Goal: Task Accomplishment & Management: Complete application form

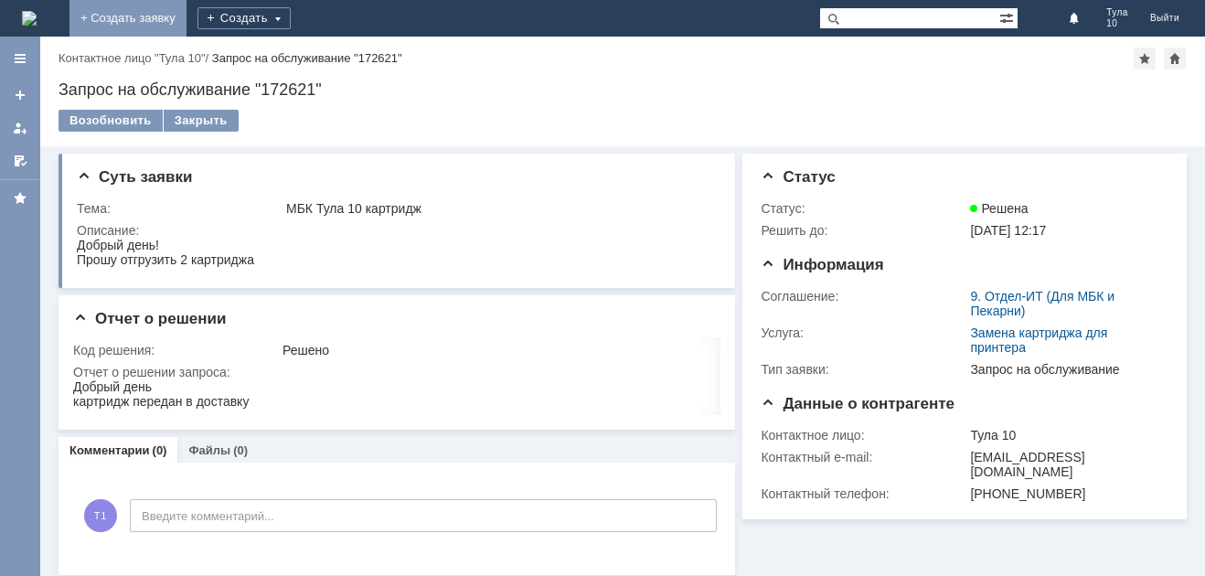
click at [187, 32] on link "+ Создать заявку" at bounding box center [127, 18] width 117 height 37
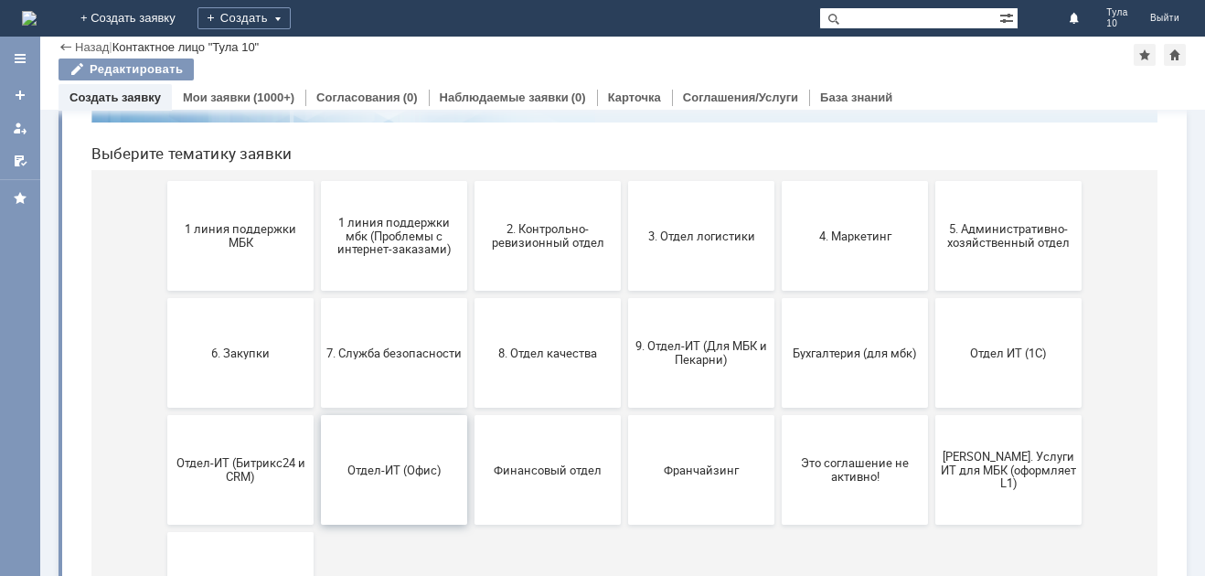
scroll to position [183, 0]
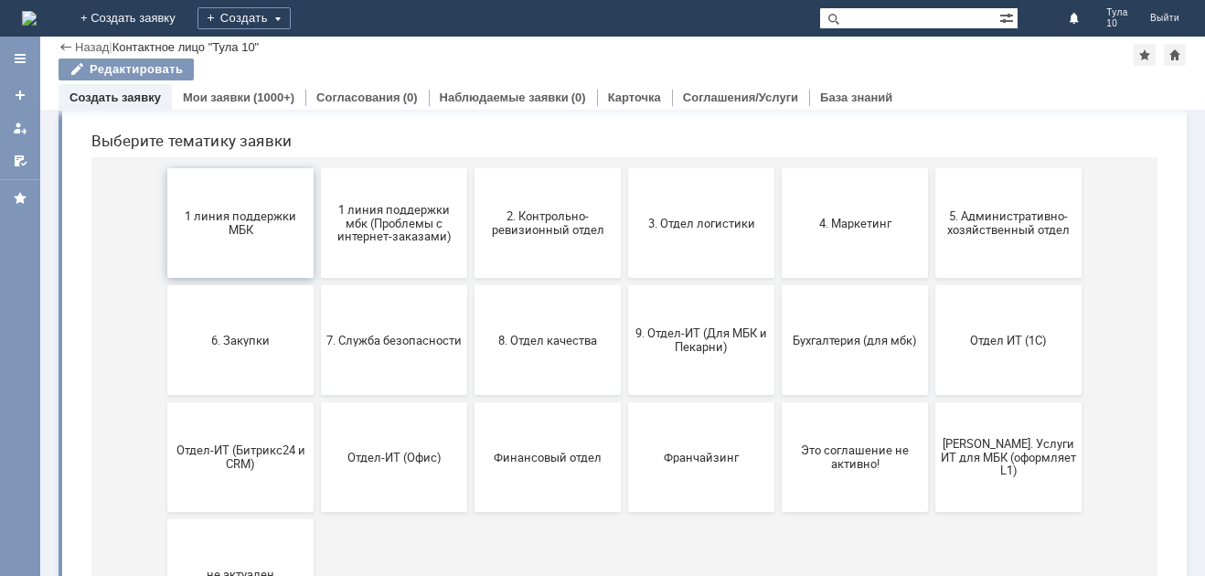
click at [272, 221] on span "1 линия поддержки МБК" at bounding box center [240, 222] width 135 height 27
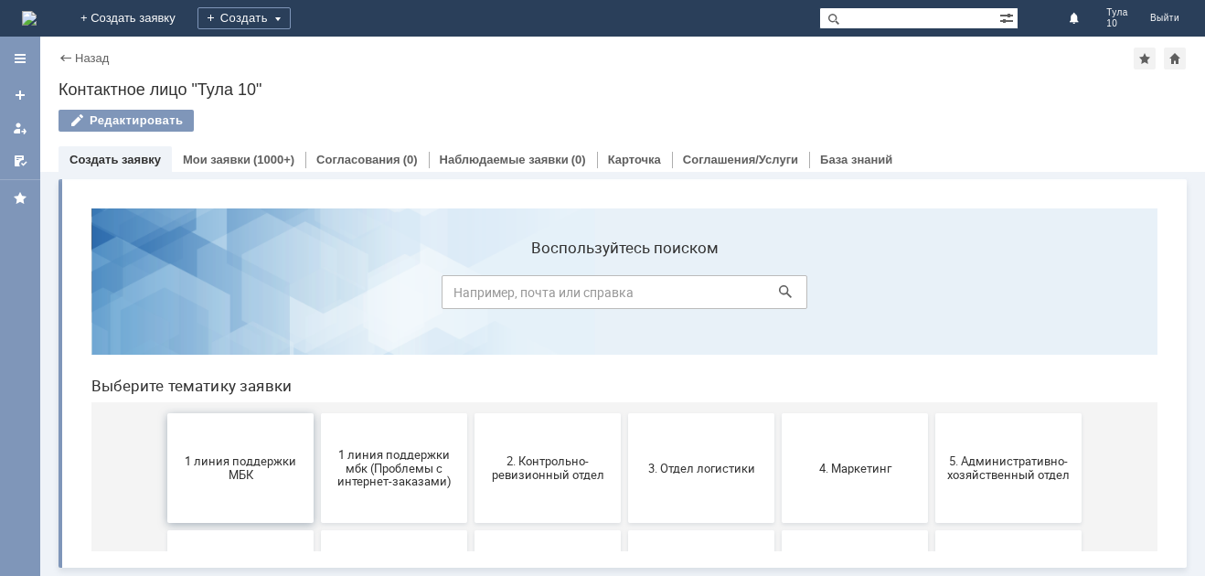
scroll to position [0, 0]
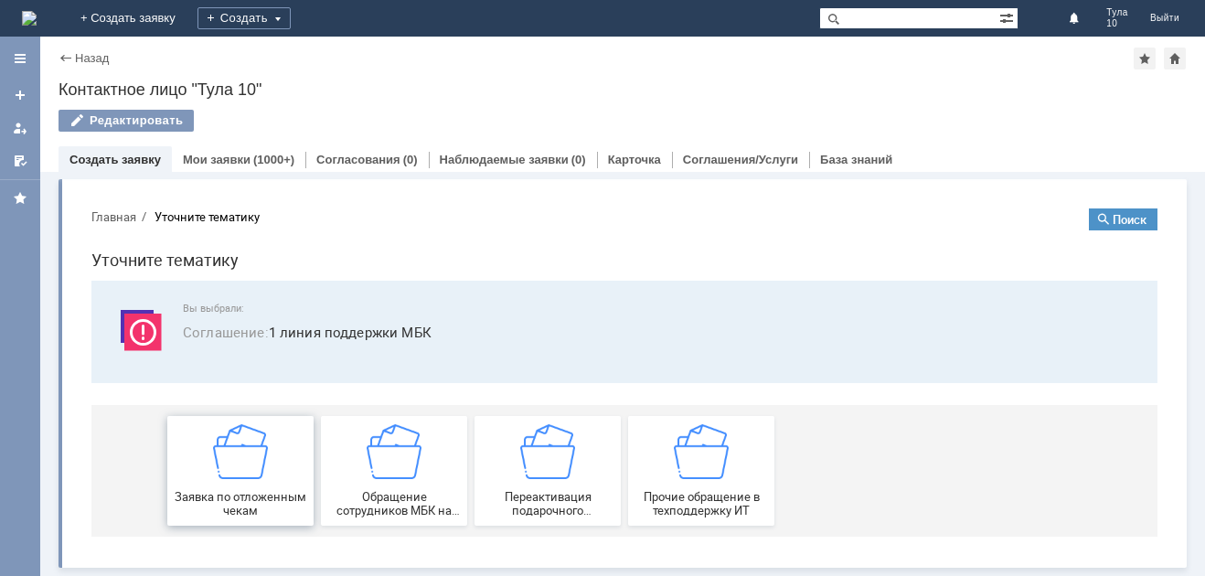
drag, startPoint x: 257, startPoint y: 472, endPoint x: 337, endPoint y: 665, distance: 208.7
click at [257, 472] on img at bounding box center [240, 451] width 55 height 55
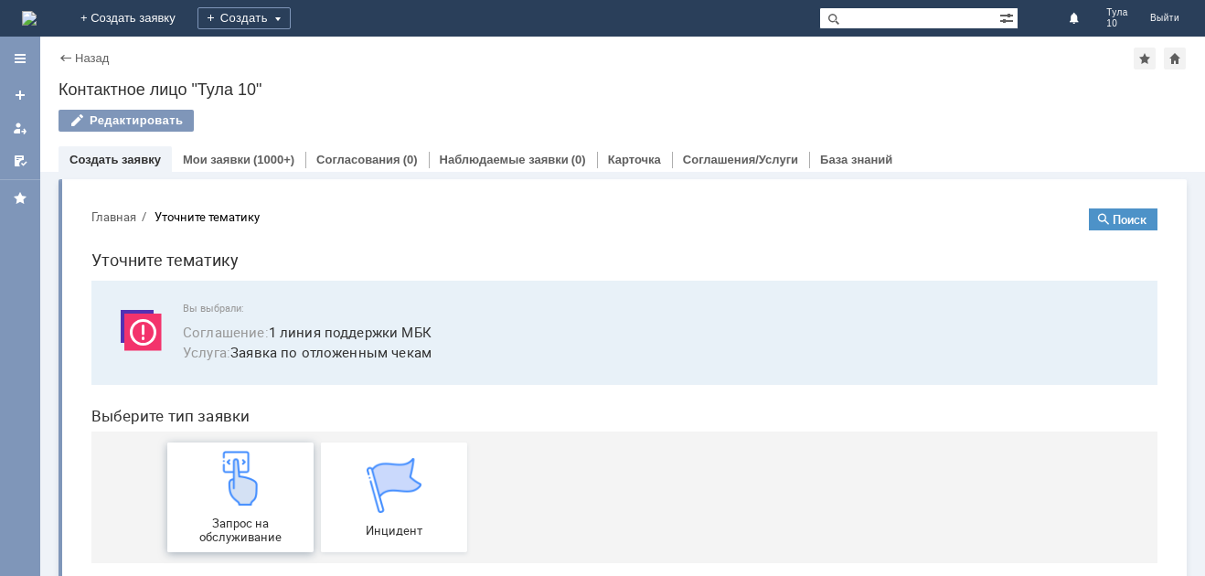
scroll to position [27, 0]
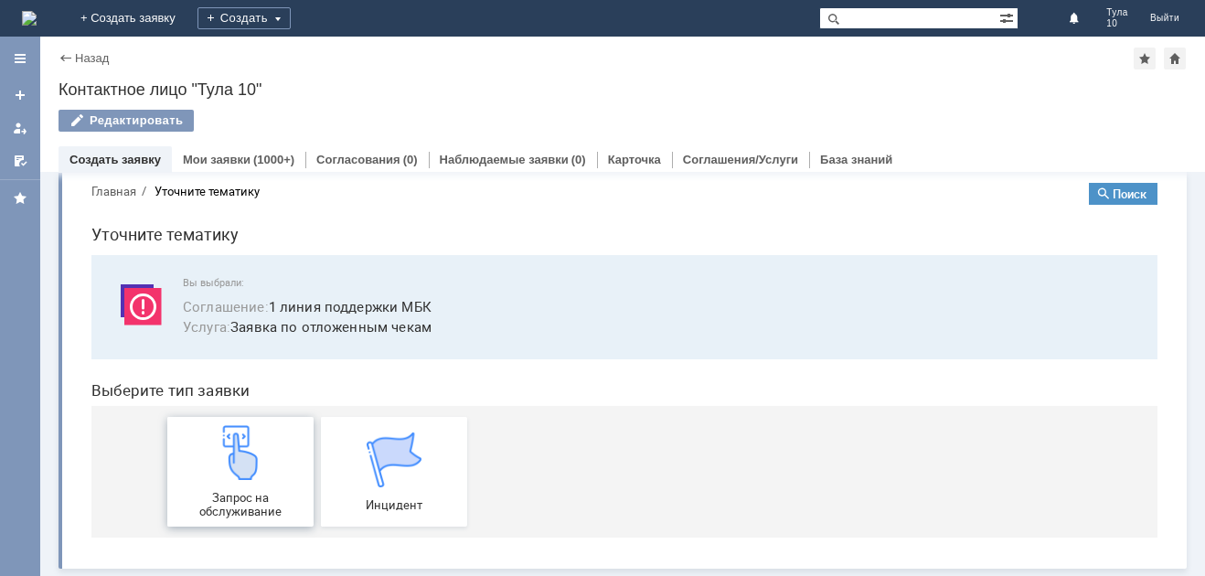
click at [262, 473] on div "Запрос на обслуживание" at bounding box center [240, 471] width 135 height 93
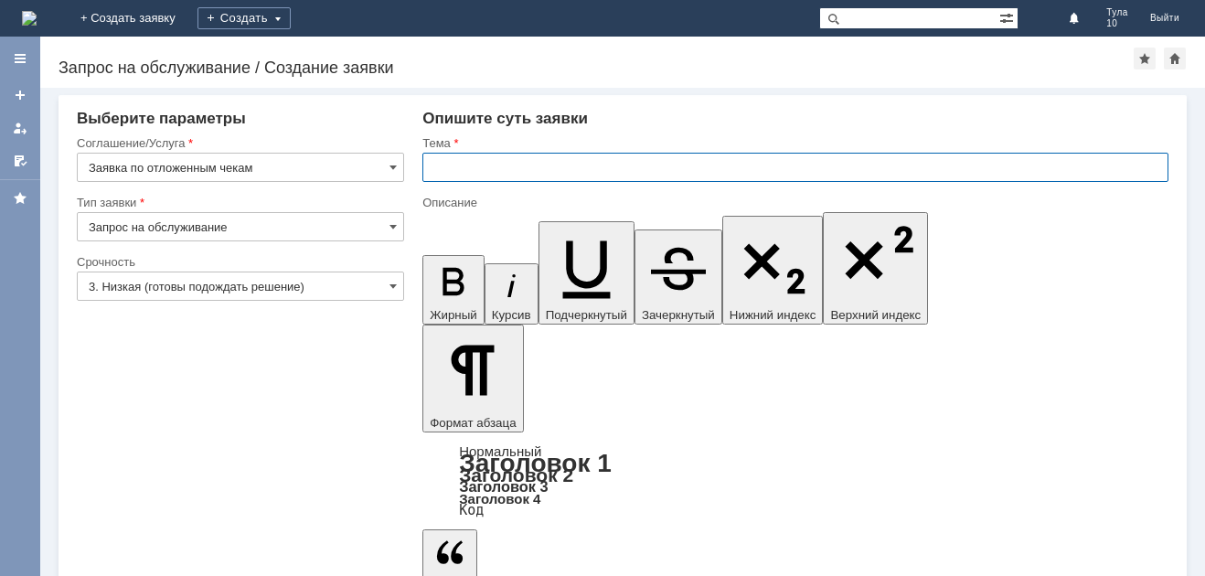
click at [465, 162] on input "text" at bounding box center [795, 167] width 746 height 29
type input "отложенные чеки"
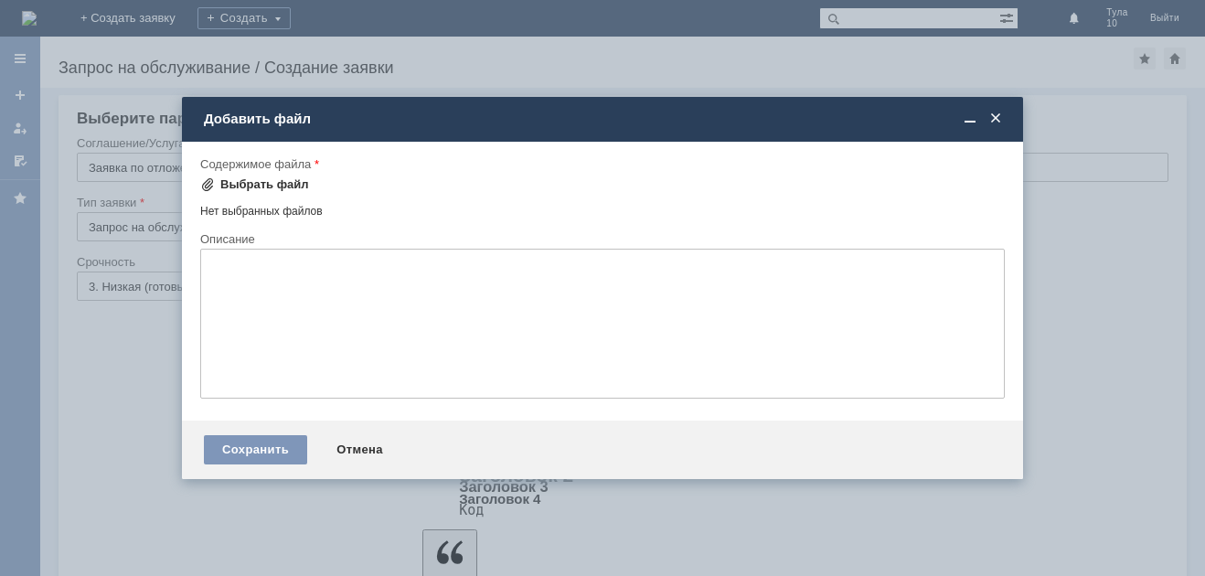
click at [267, 178] on div "Выбрать файл" at bounding box center [264, 184] width 89 height 15
click at [270, 184] on div "Выбрать файл" at bounding box center [264, 184] width 89 height 15
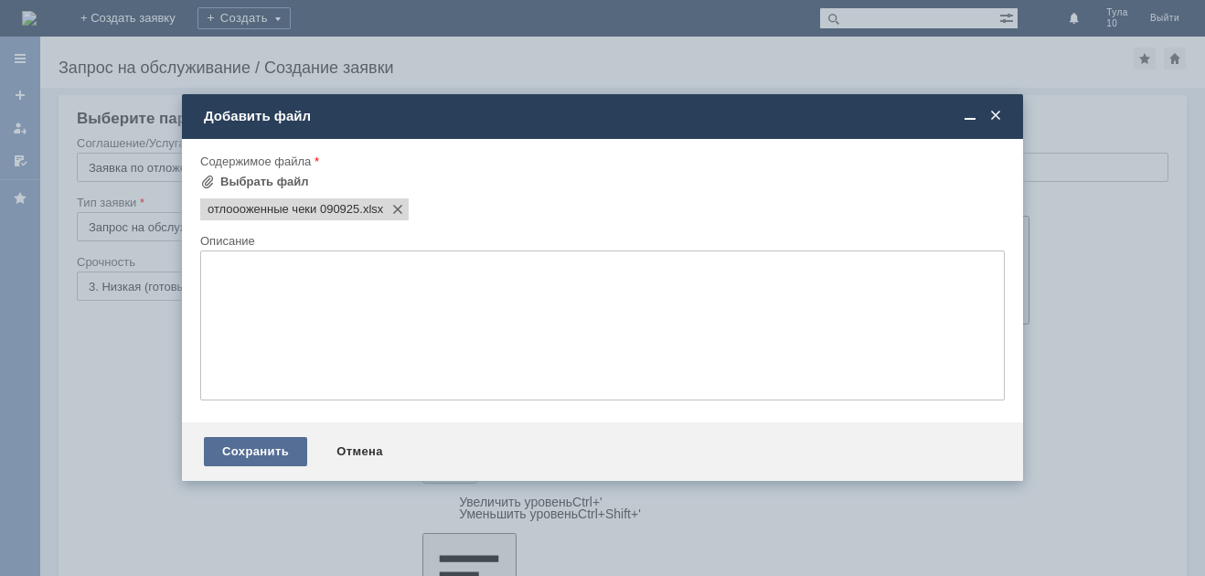
click at [284, 447] on div "Сохранить" at bounding box center [255, 451] width 103 height 29
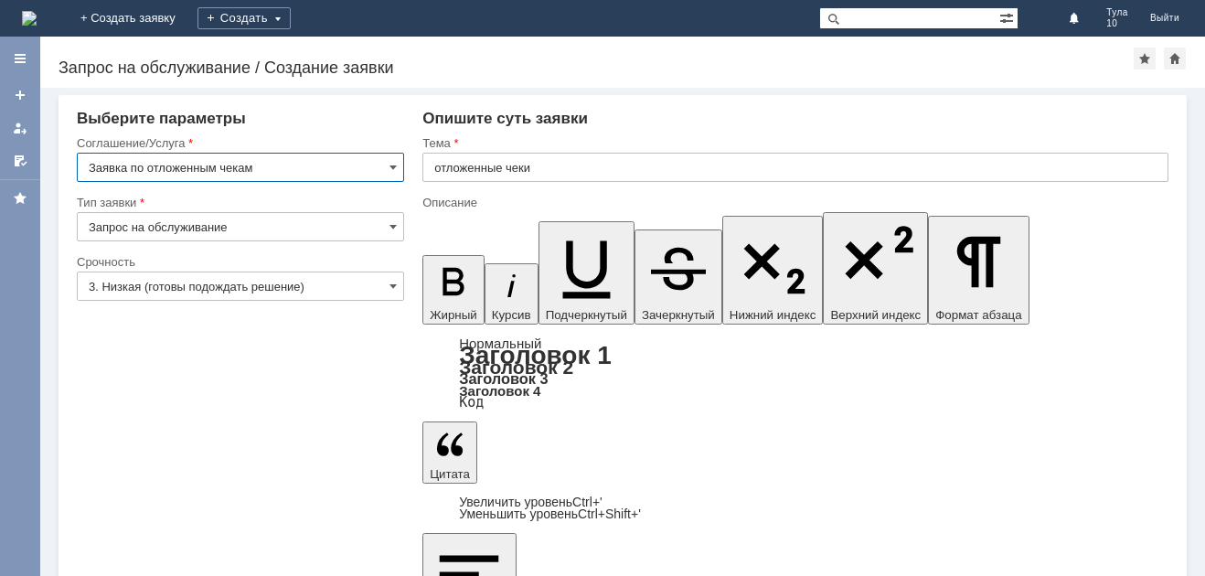
click at [279, 164] on input "Заявка по отложенным чекам" at bounding box center [240, 167] width 327 height 29
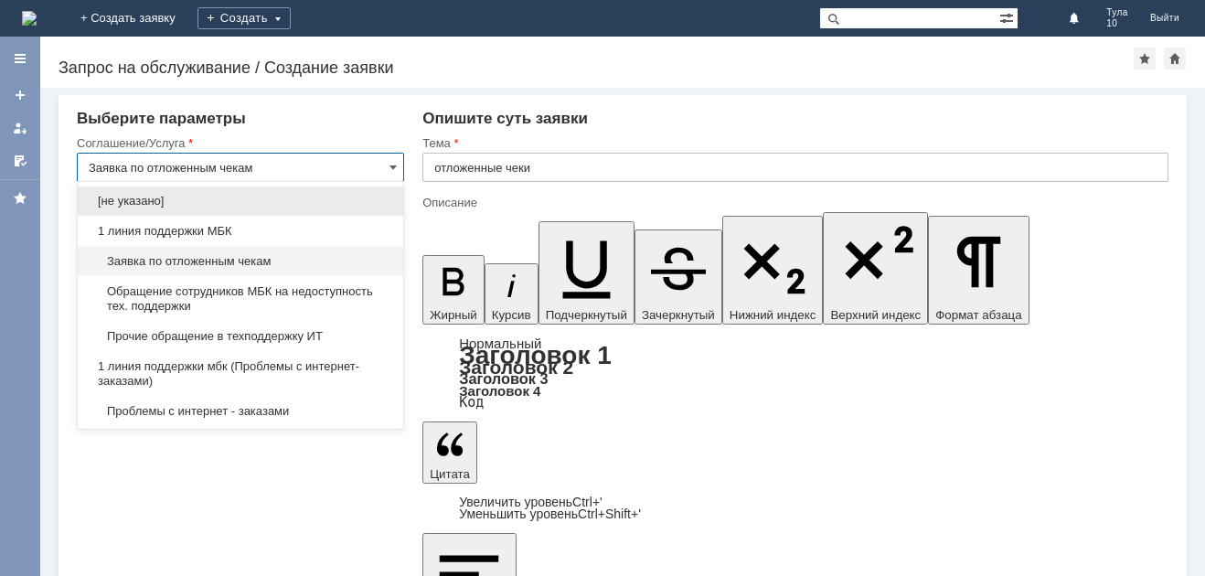
click at [279, 164] on input "Заявка по отложенным чекам" at bounding box center [240, 167] width 327 height 29
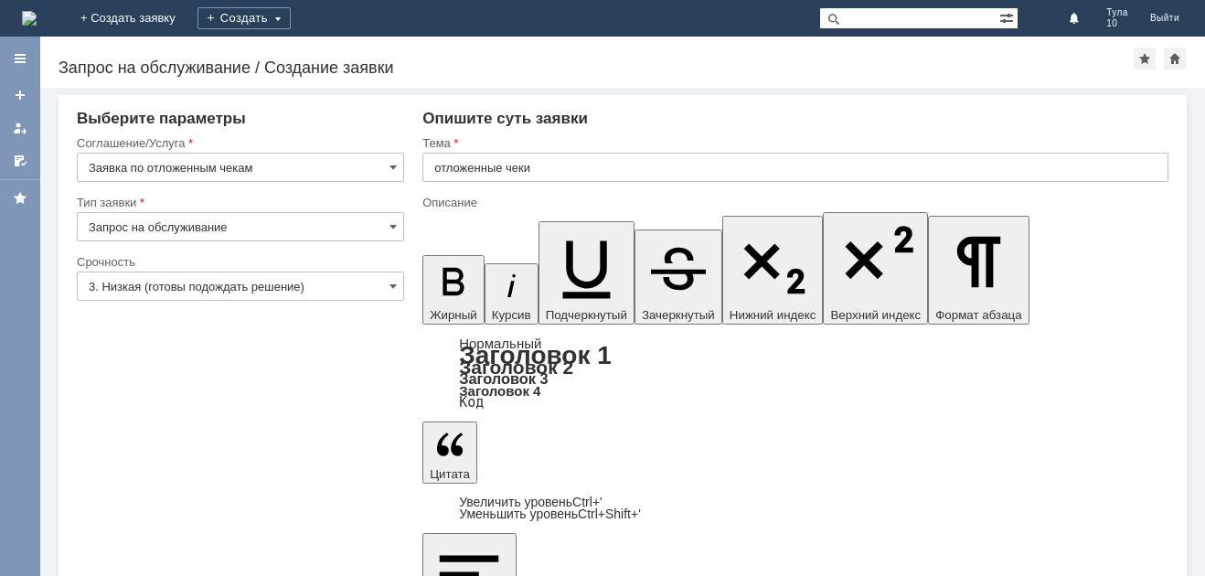
type input "Заявка по отложенным чекам"
click at [582, 160] on input "отложенные чеки" at bounding box center [795, 167] width 746 height 29
click at [572, 185] on div at bounding box center [795, 188] width 746 height 13
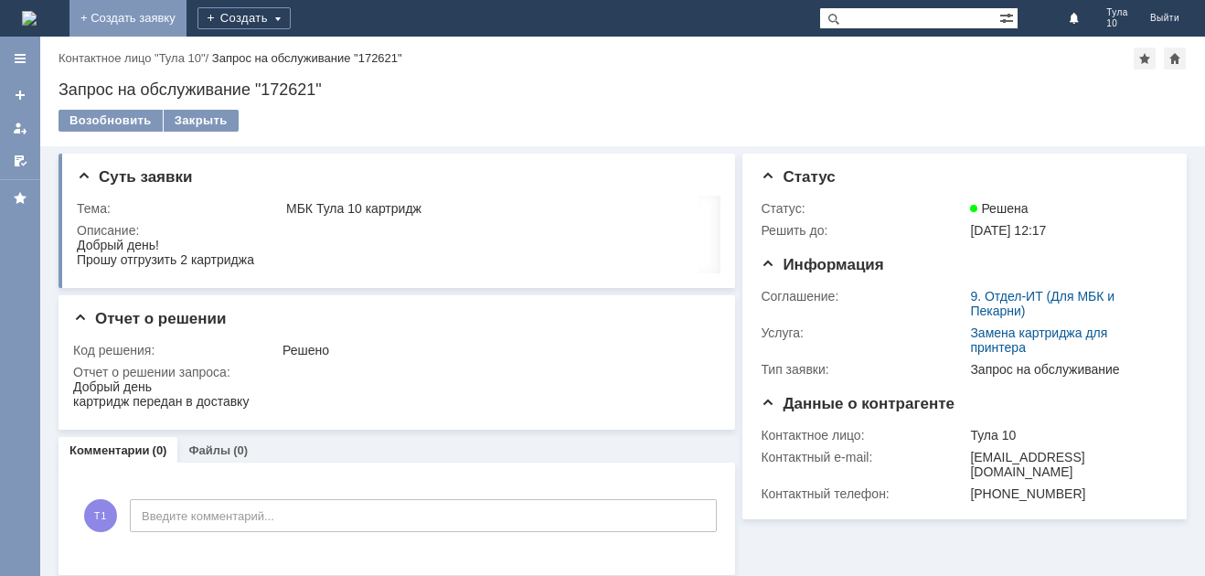
click at [187, 28] on link "+ Создать заявку" at bounding box center [127, 18] width 117 height 37
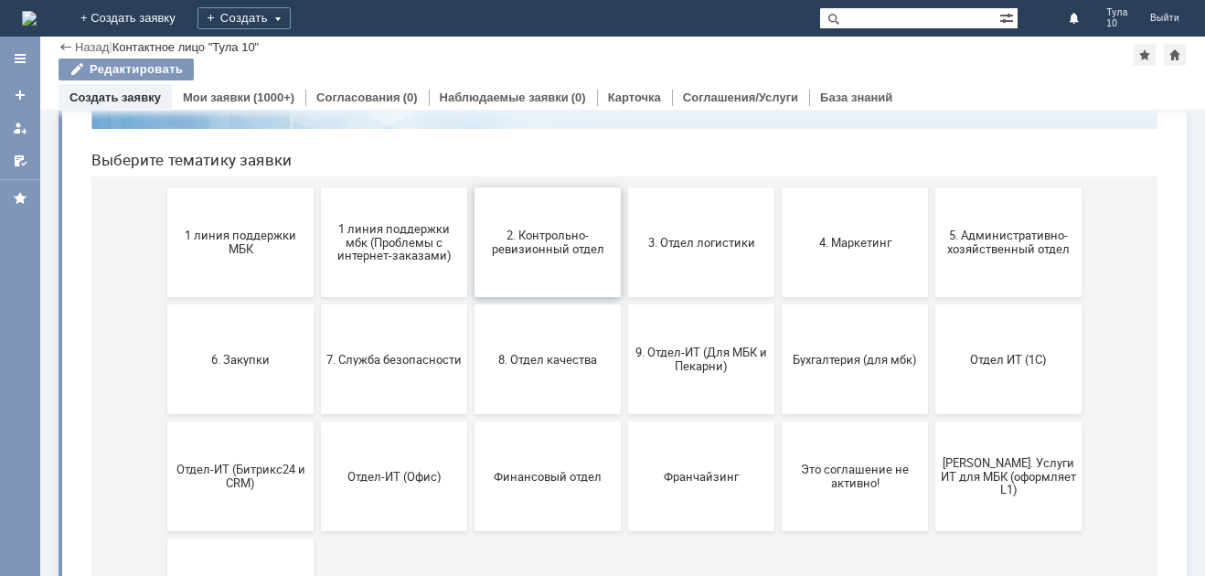
scroll to position [183, 0]
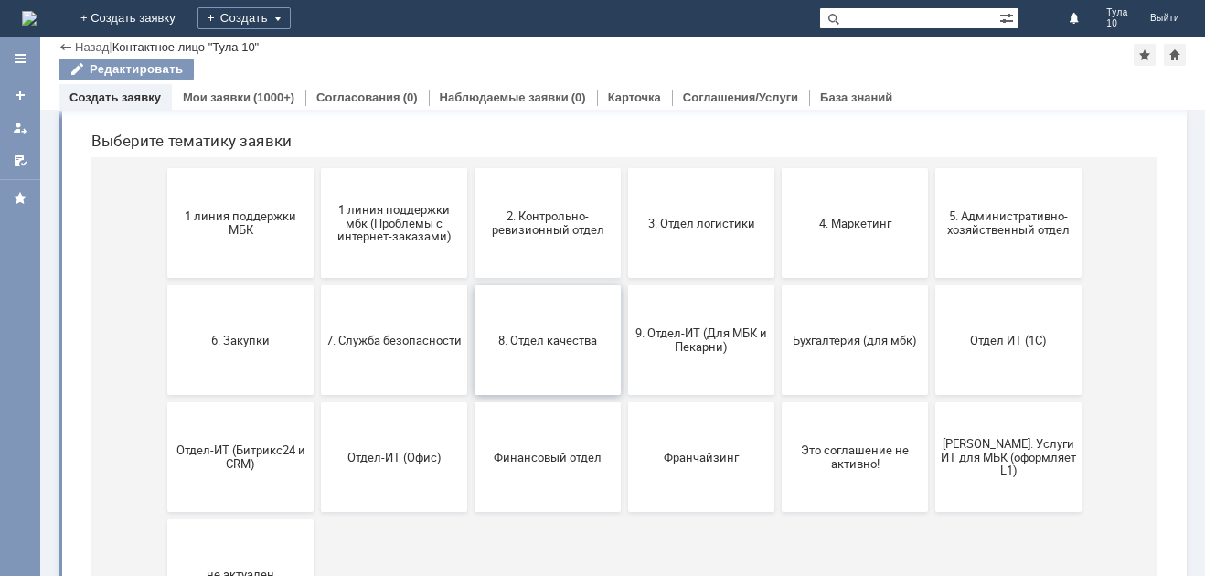
drag, startPoint x: 558, startPoint y: 358, endPoint x: 639, endPoint y: 305, distance: 97.1
click at [558, 358] on button "8. Отдел качества" at bounding box center [548, 340] width 146 height 110
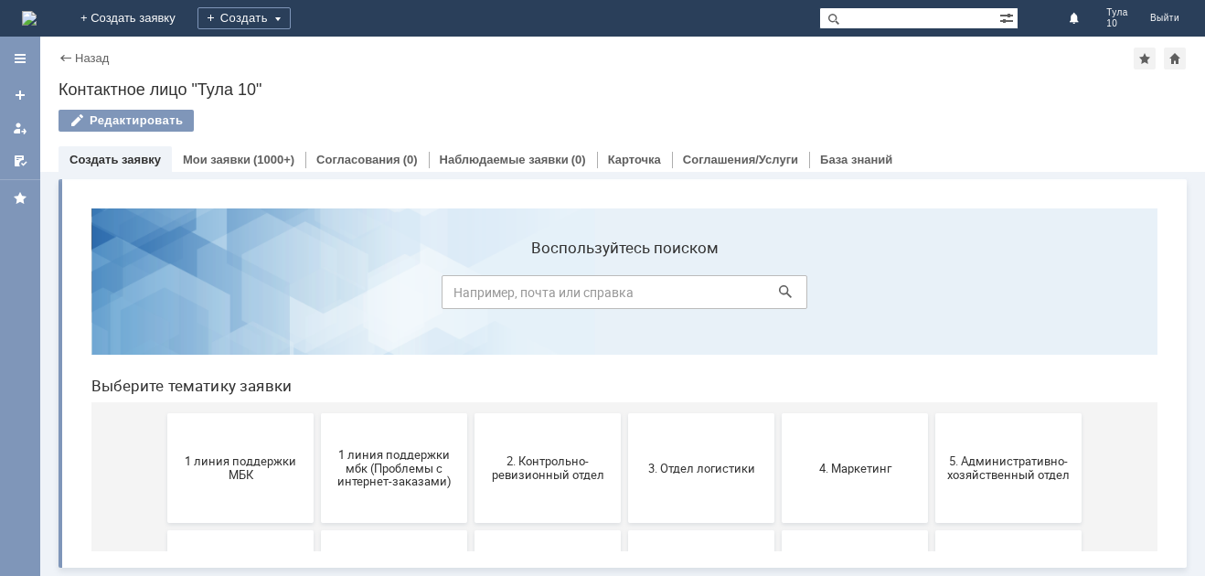
scroll to position [0, 0]
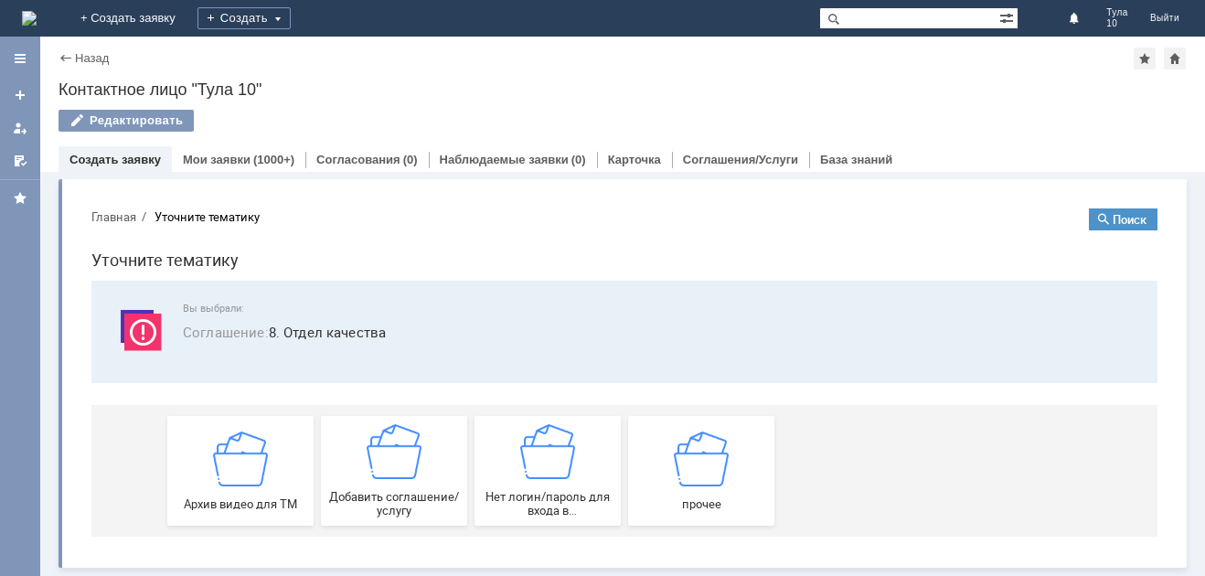
click at [63, 48] on div "Назад | Контактное лицо "Тула 10"" at bounding box center [623, 59] width 1128 height 22
click at [69, 51] on div "Назад" at bounding box center [84, 58] width 50 height 14
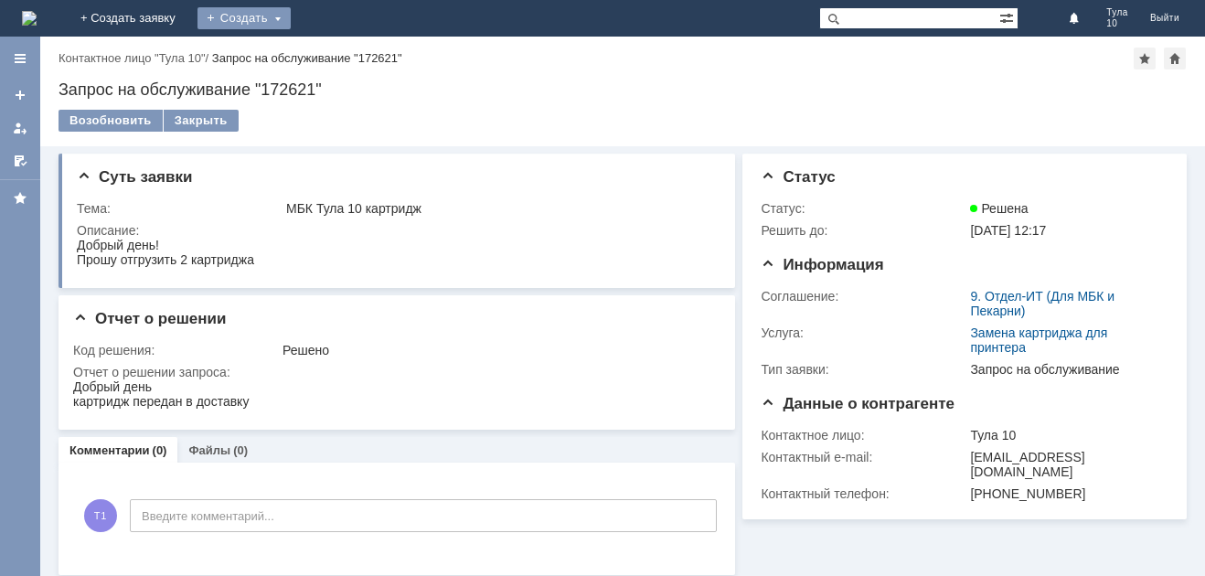
click at [291, 16] on div "Создать" at bounding box center [244, 18] width 93 height 22
click at [187, 11] on link "+ Создать заявку" at bounding box center [127, 18] width 117 height 37
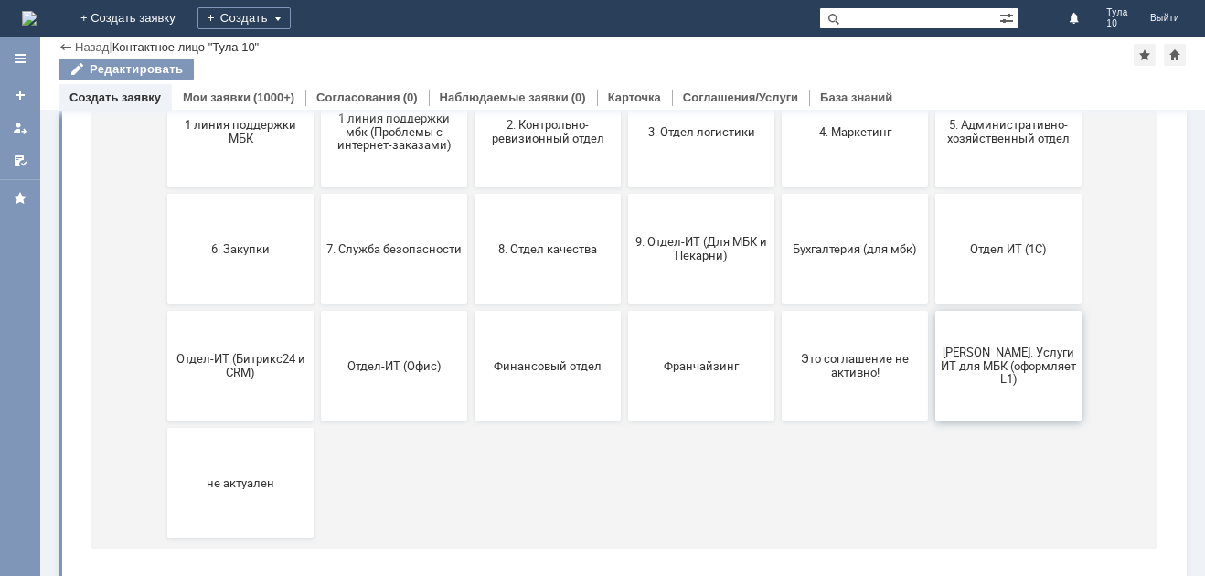
scroll to position [183, 0]
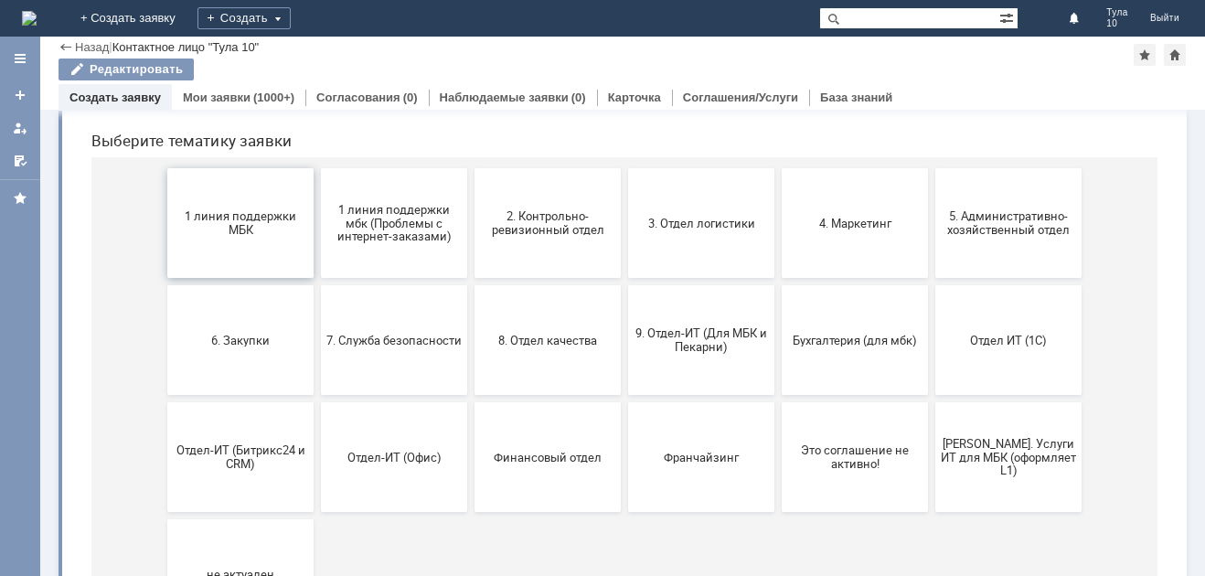
click at [254, 224] on span "1 линия поддержки МБК" at bounding box center [240, 222] width 135 height 27
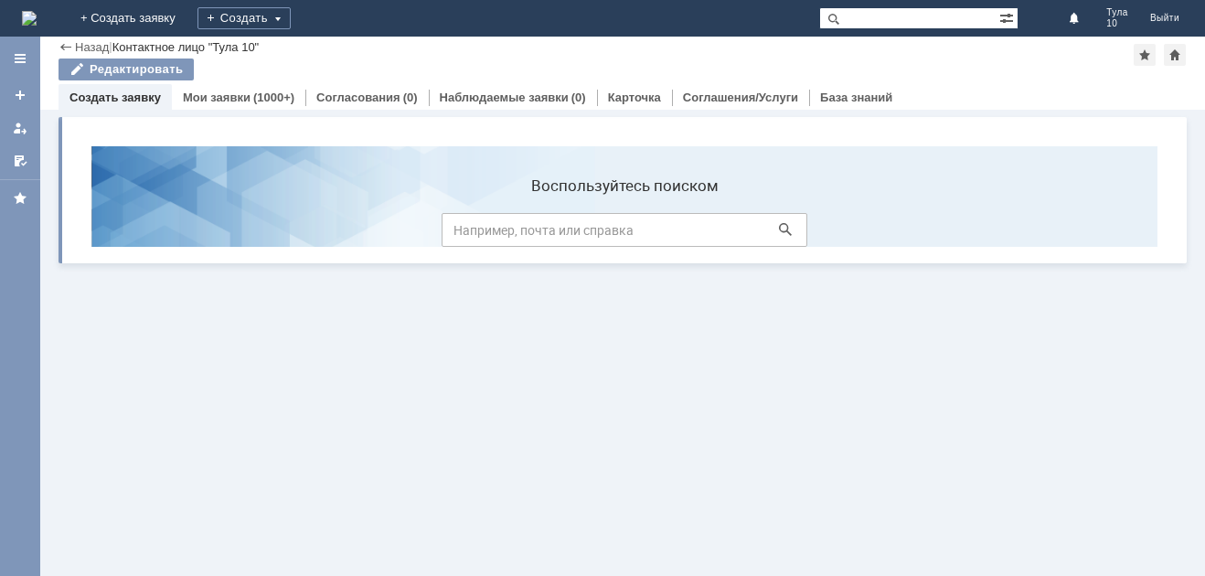
scroll to position [0, 0]
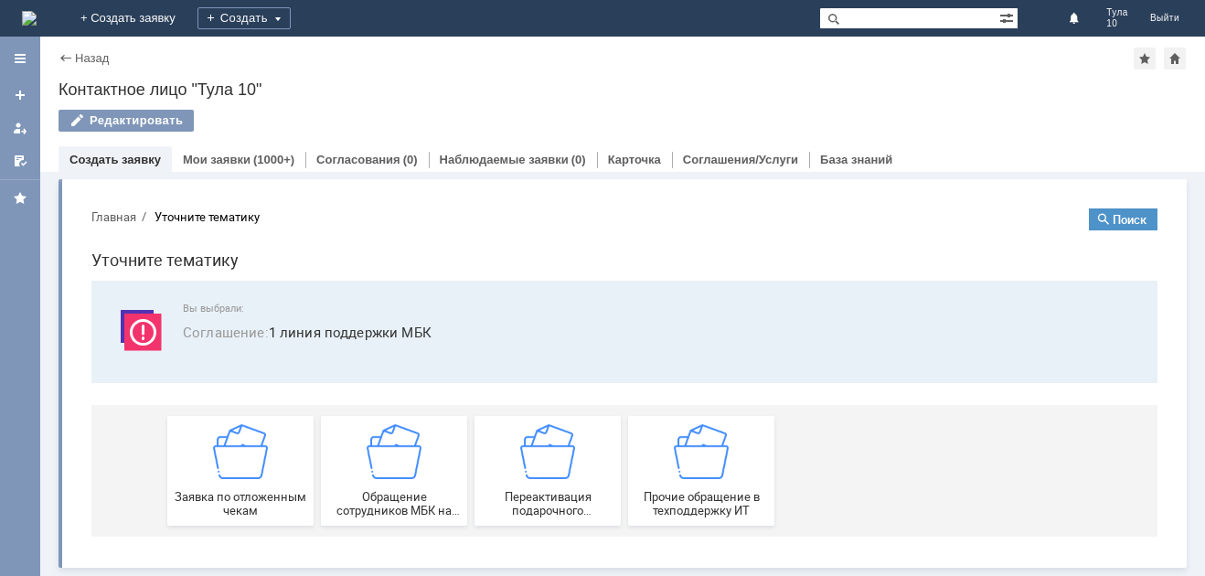
click at [63, 57] on div "Назад" at bounding box center [84, 58] width 50 height 14
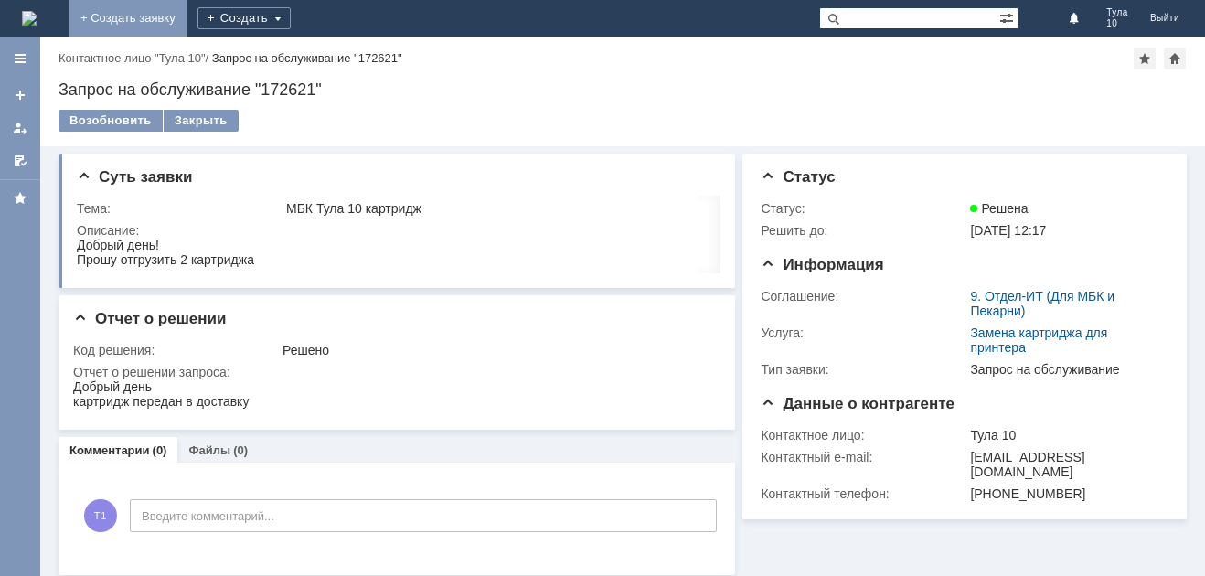
click at [187, 13] on link "+ Создать заявку" at bounding box center [127, 18] width 117 height 37
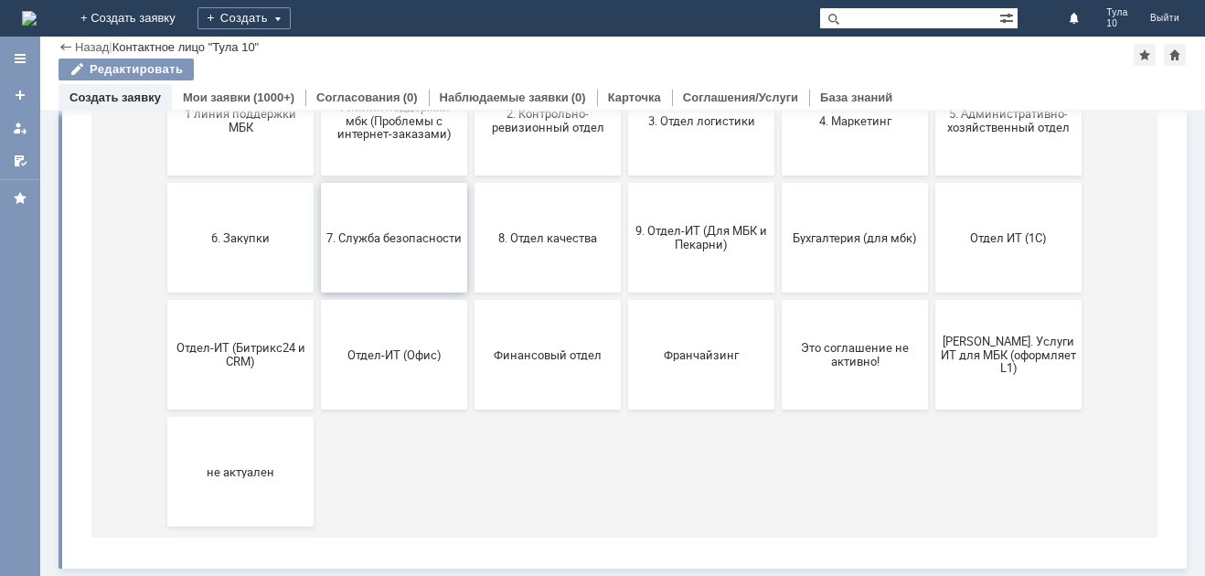
scroll to position [103, 0]
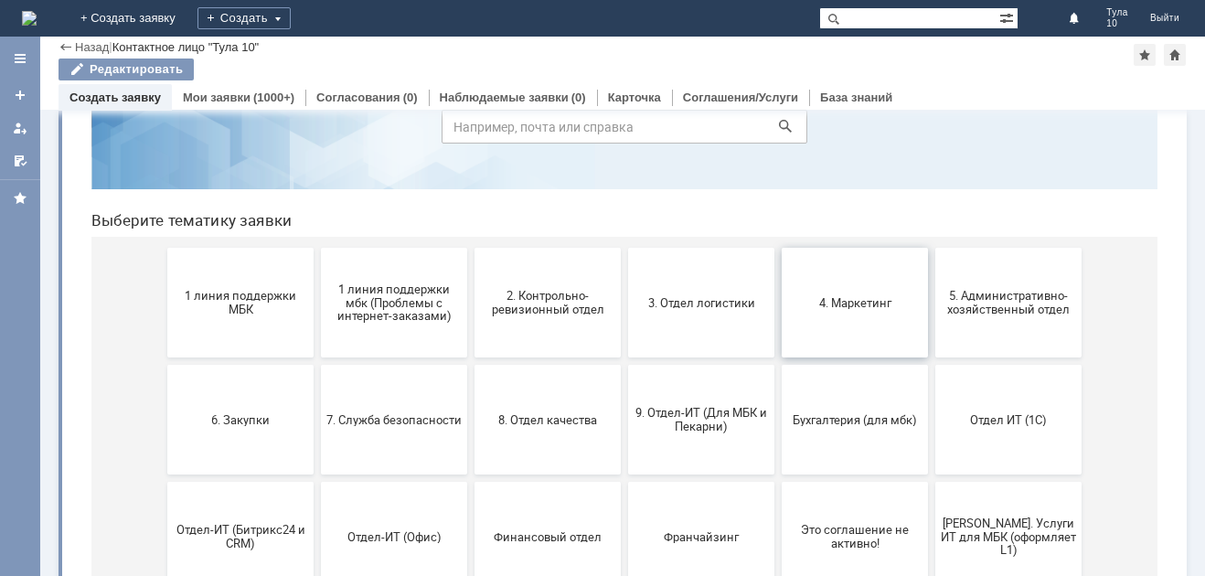
click at [883, 313] on button "4. Маркетинг" at bounding box center [855, 303] width 146 height 110
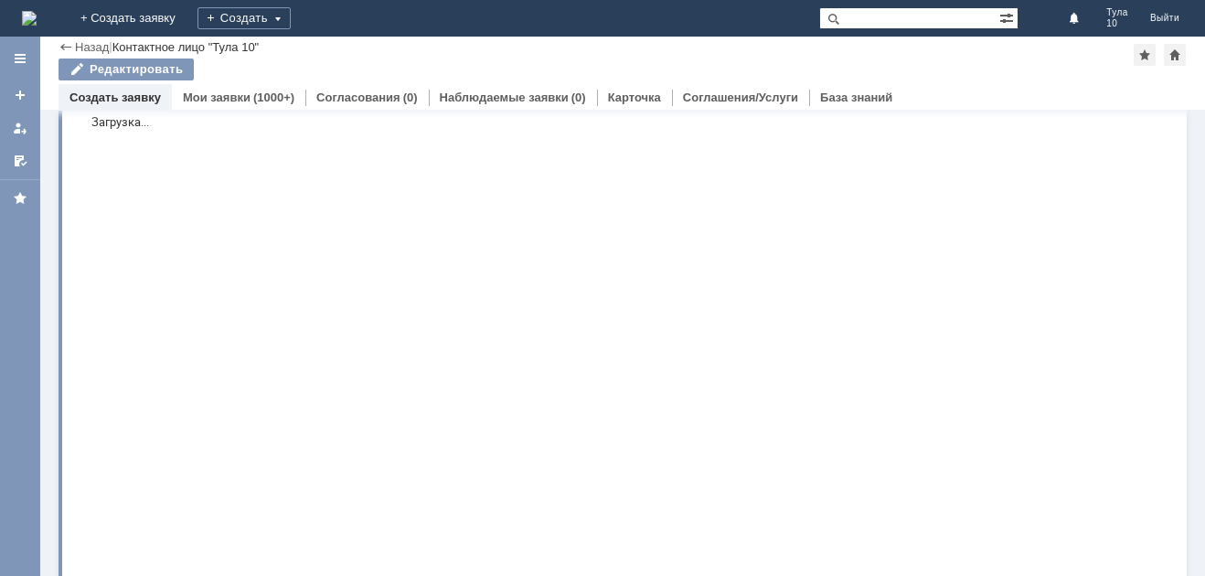
scroll to position [0, 0]
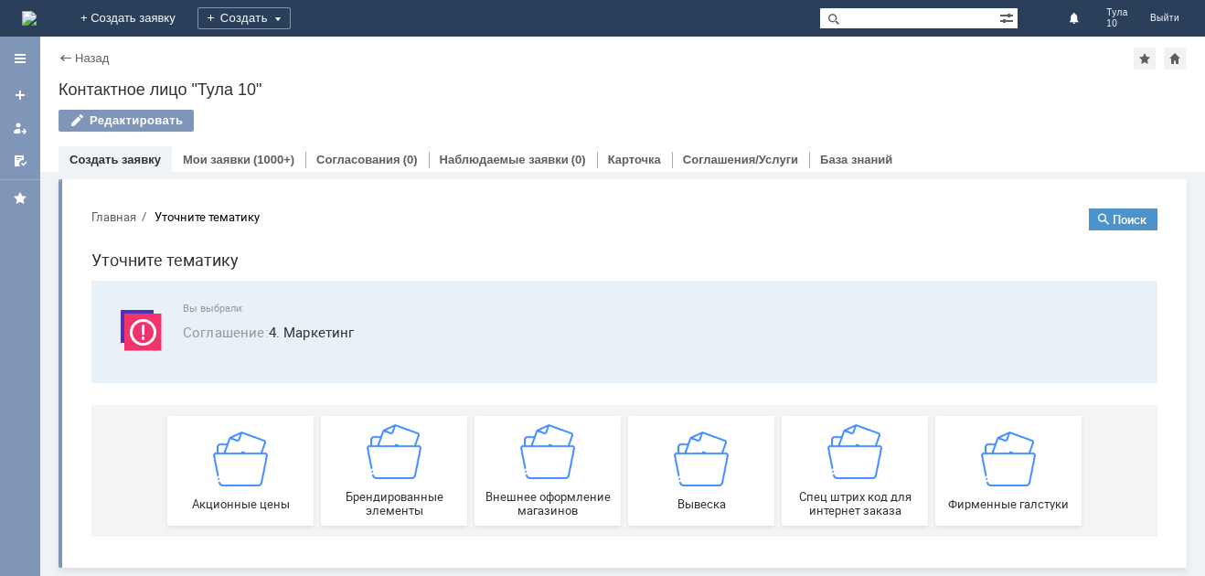
click at [67, 48] on div "Назад | Контактное лицо "Тула 10"" at bounding box center [623, 59] width 1128 height 22
click at [64, 60] on div "Назад" at bounding box center [84, 58] width 50 height 14
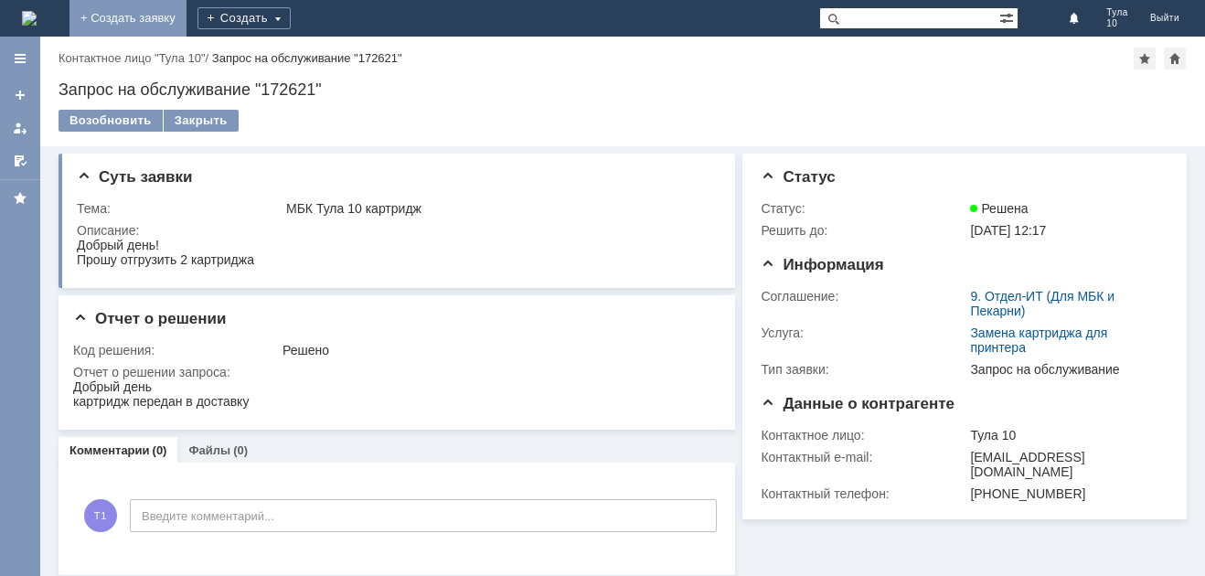
click at [187, 16] on link "+ Создать заявку" at bounding box center [127, 18] width 117 height 37
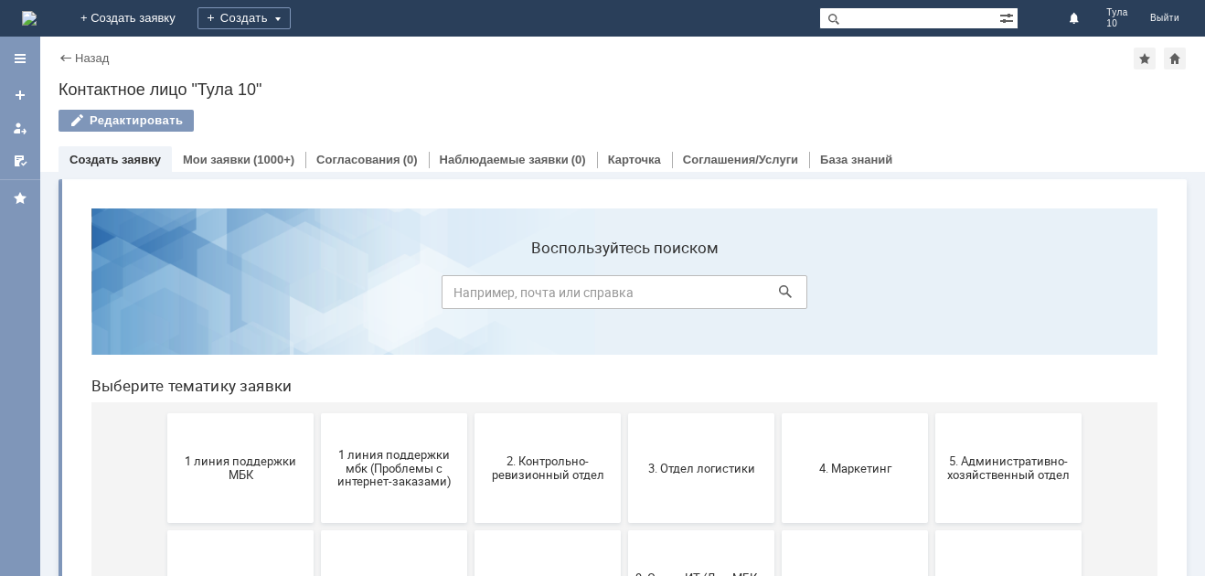
scroll to position [274, 0]
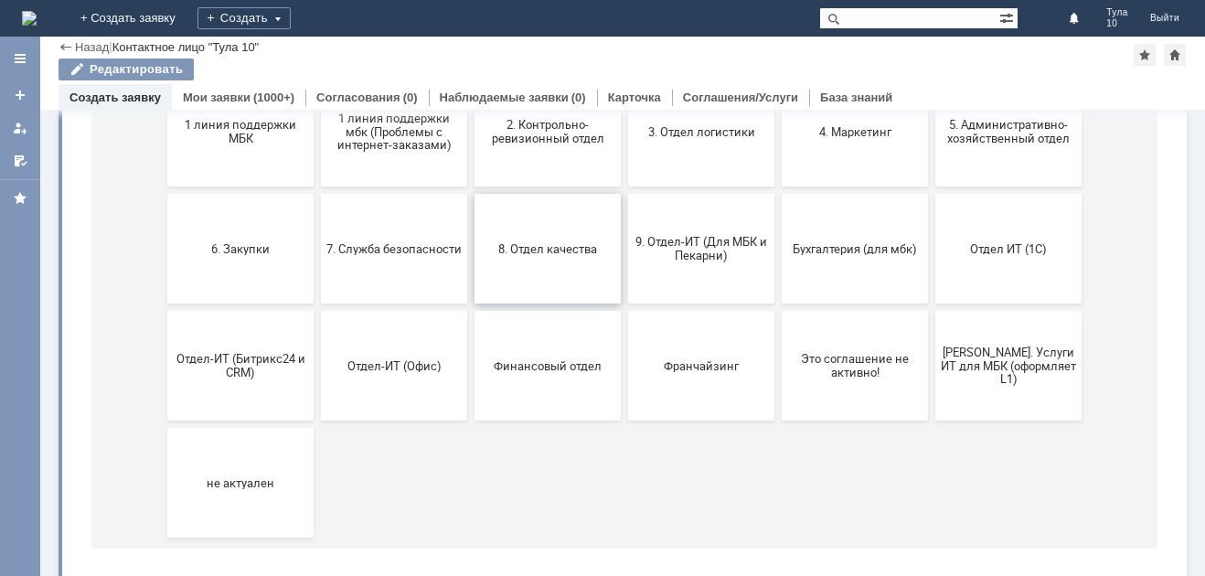
click at [545, 263] on button "8. Отдел качества" at bounding box center [548, 249] width 146 height 110
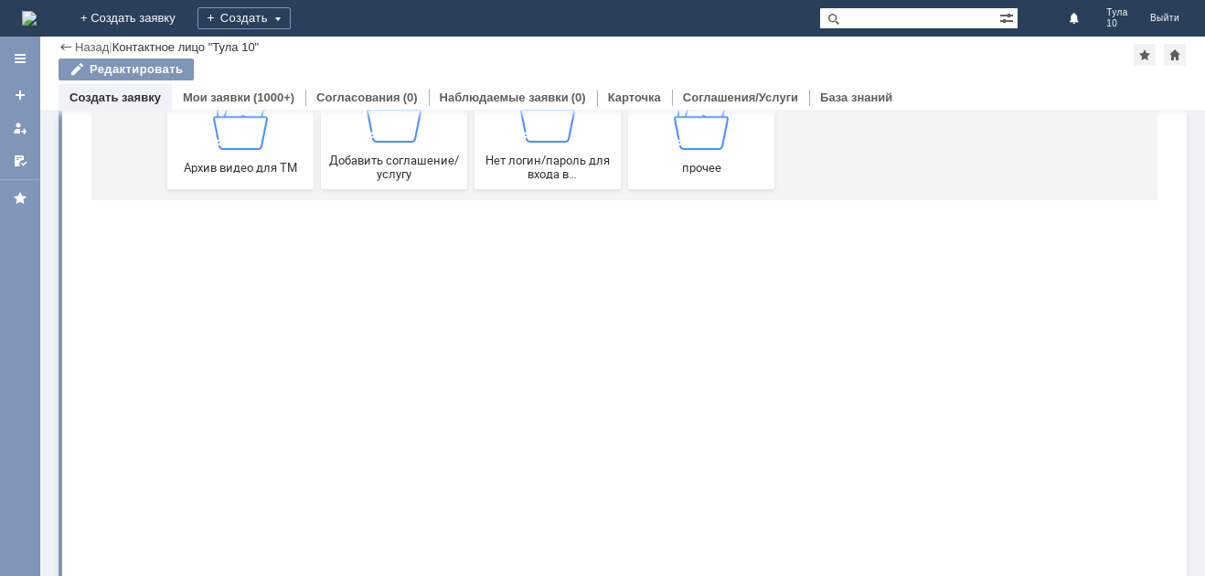
scroll to position [0, 0]
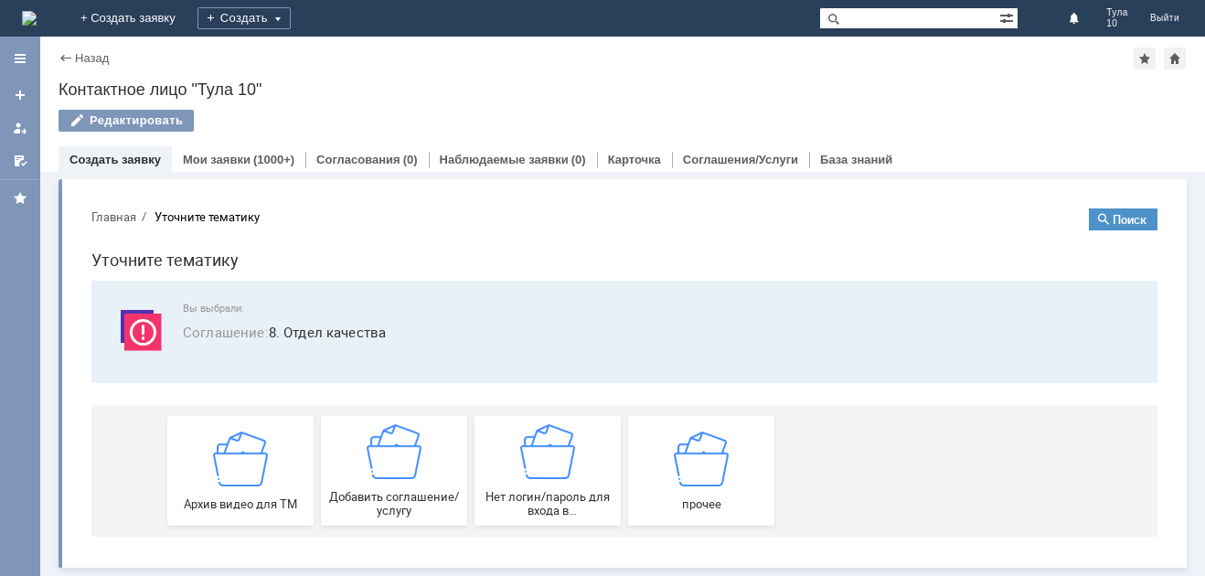
click at [69, 52] on div "Назад" at bounding box center [84, 58] width 50 height 14
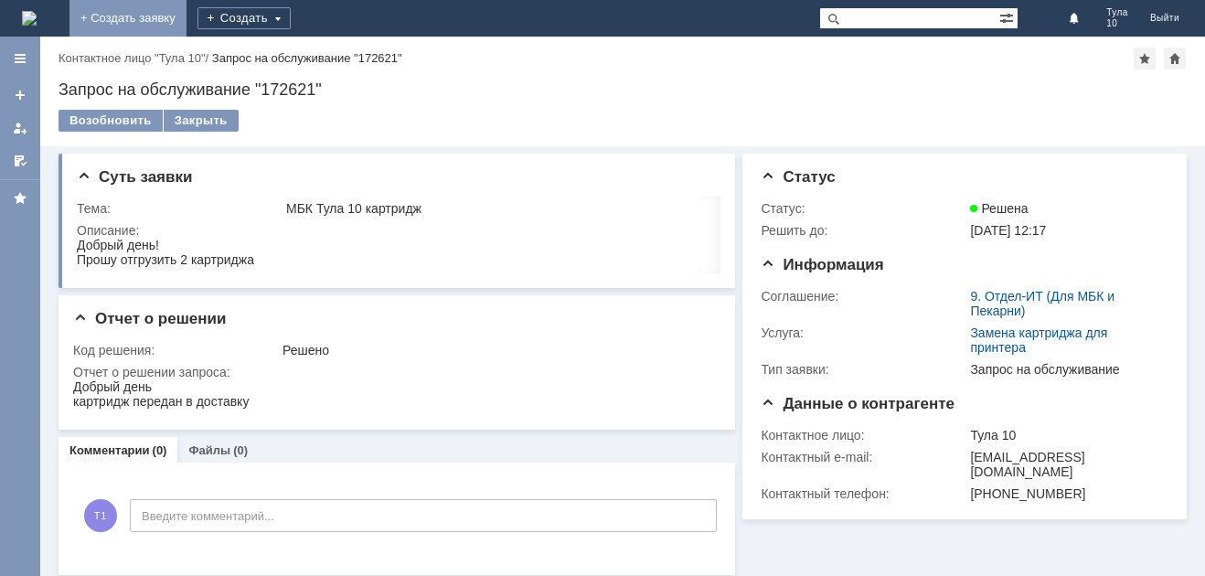
click at [187, 13] on link "+ Создать заявку" at bounding box center [127, 18] width 117 height 37
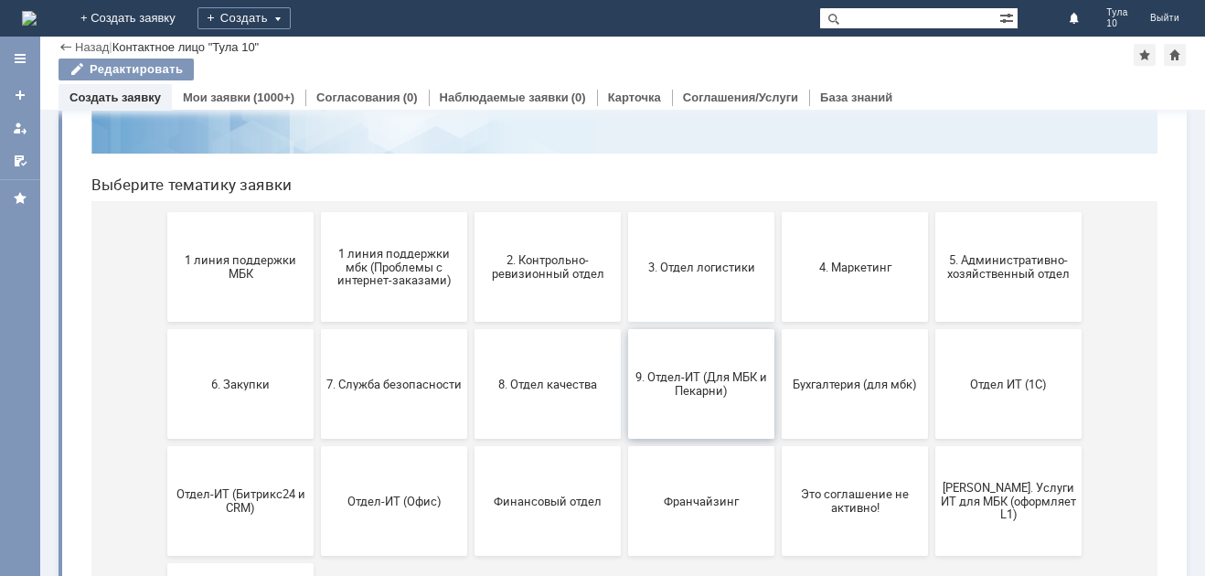
scroll to position [91, 0]
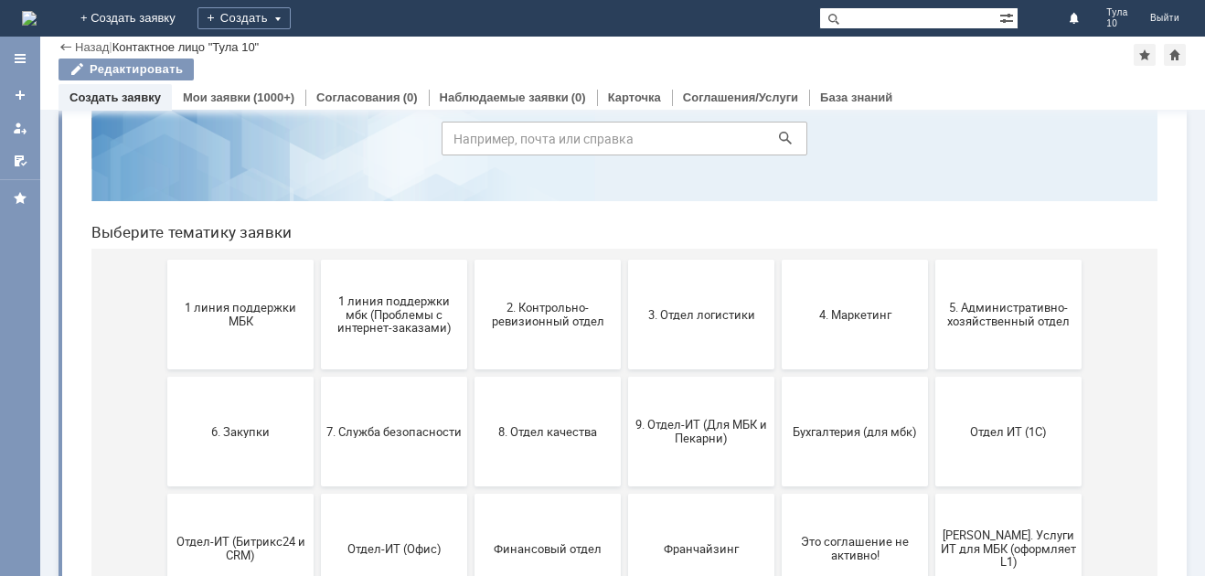
click at [239, 308] on span "1 линия поддержки МБК" at bounding box center [240, 314] width 135 height 27
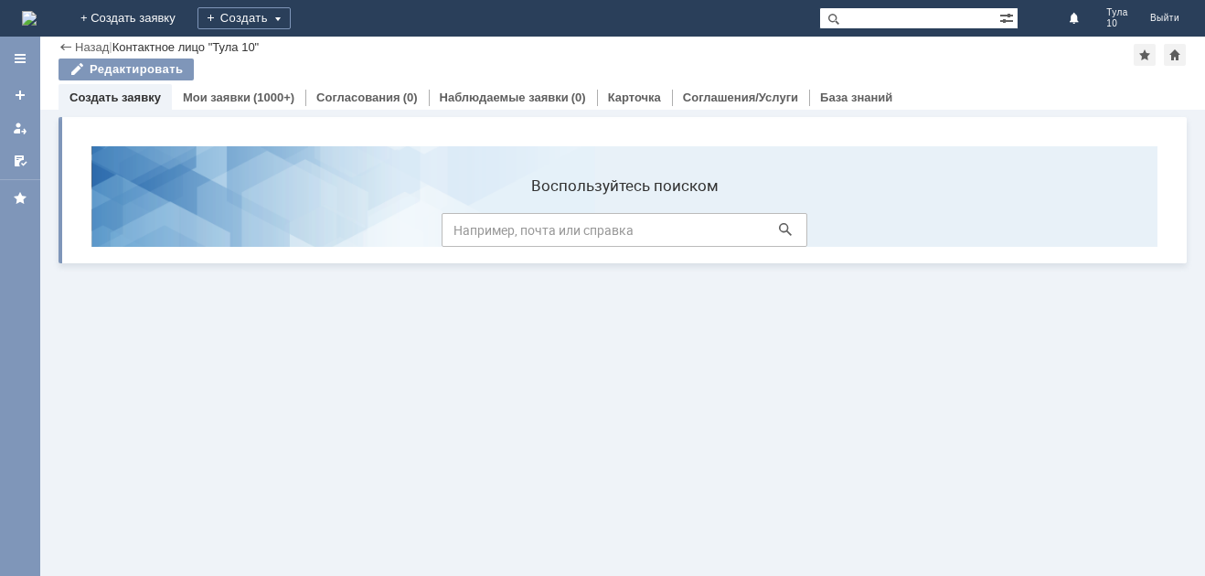
scroll to position [0, 0]
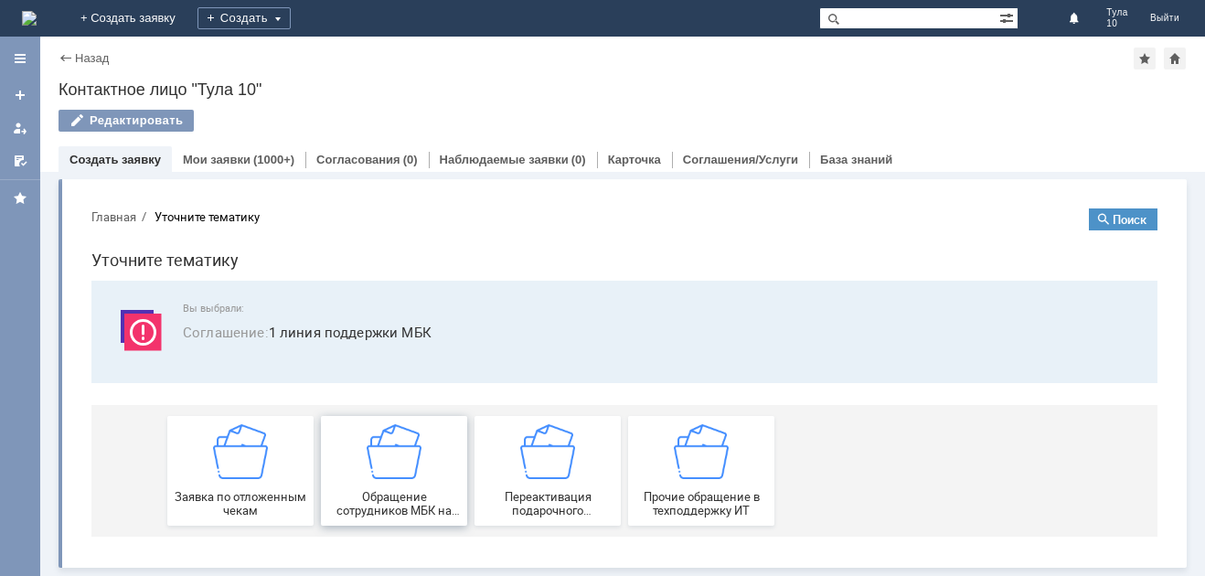
click at [425, 512] on span "Обращение сотрудников МБК на недоступность тех. поддержки" at bounding box center [393, 503] width 135 height 27
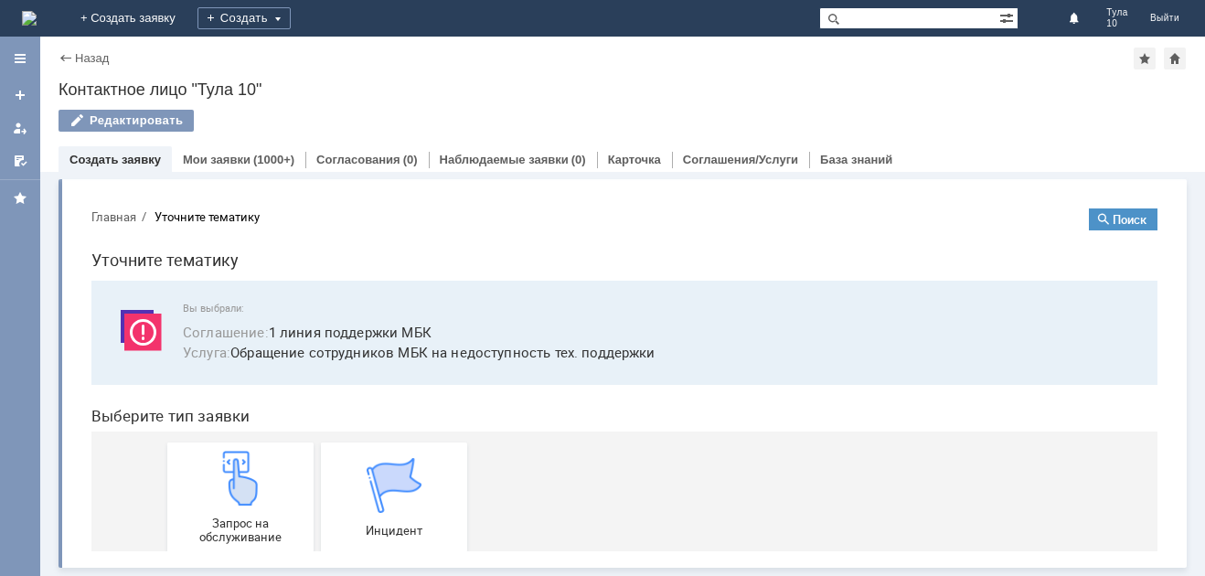
click at [425, 512] on div "Инцидент" at bounding box center [393, 498] width 135 height 80
